Goal: Task Accomplishment & Management: Manage account settings

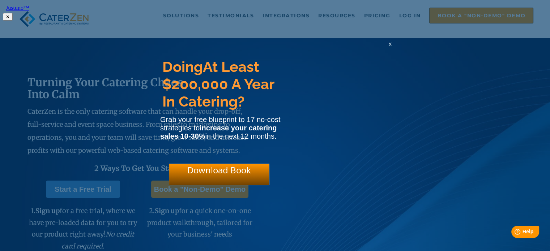
click at [390, 44] on span "x" at bounding box center [390, 44] width 3 height 7
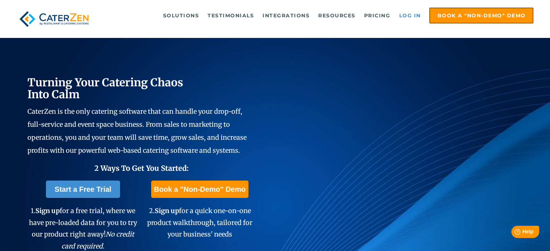
click at [405, 14] on link "Log in" at bounding box center [409, 15] width 29 height 14
click at [407, 16] on link "Log in" at bounding box center [409, 15] width 29 height 14
